Goal: Task Accomplishment & Management: Manage account settings

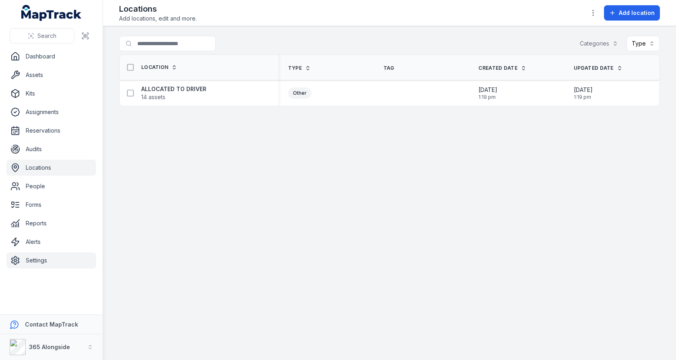
click at [40, 252] on link "Settings" at bounding box center [51, 260] width 90 height 16
click at [240, 204] on main "Search for locations Categories Type Location Type Tag Created Date Updated Dat…" at bounding box center [389, 192] width 573 height 333
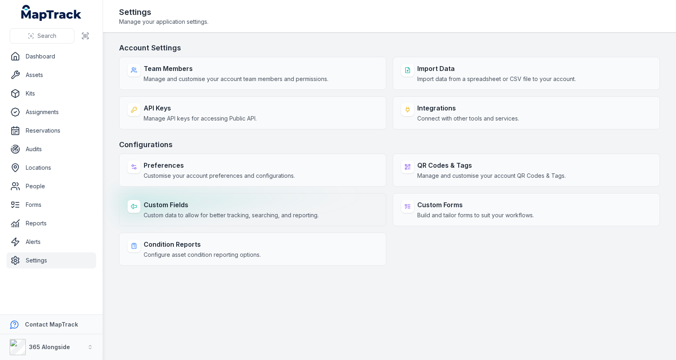
click at [241, 202] on strong "Custom Fields" at bounding box center [231, 205] width 175 height 10
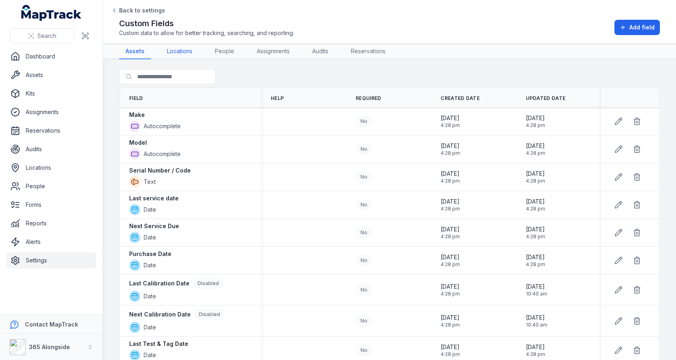
click at [184, 55] on link "Locations" at bounding box center [180, 51] width 38 height 15
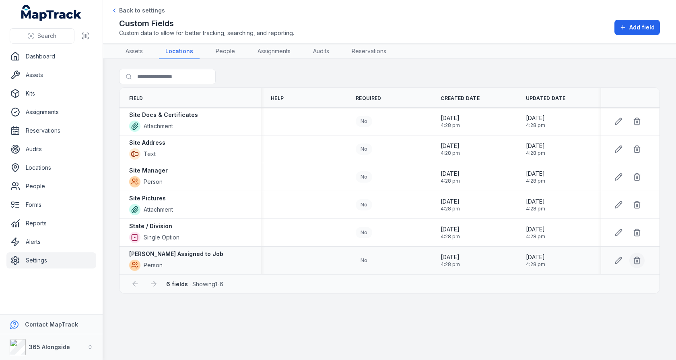
click at [639, 260] on icon at bounding box center [637, 260] width 5 height 5
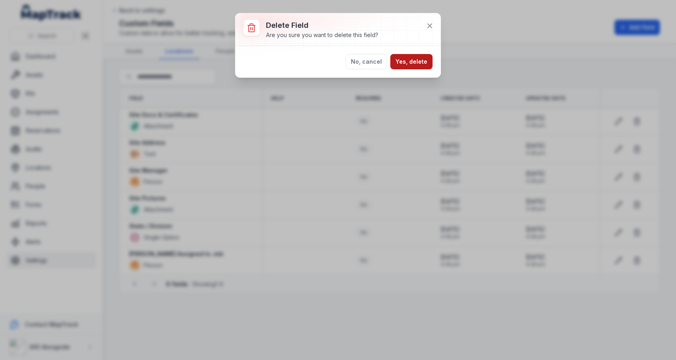
click at [421, 57] on button "Yes, delete" at bounding box center [412, 61] width 42 height 15
